Goal: Check status: Check status

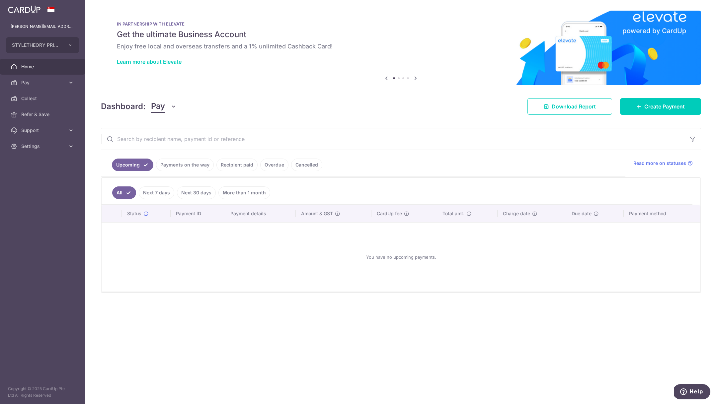
click at [185, 161] on link "Payments on the way" at bounding box center [185, 165] width 58 height 13
